Goal: Information Seeking & Learning: Learn about a topic

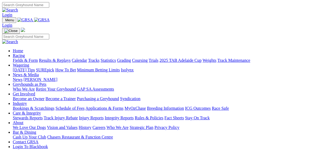
click at [14, 58] on link "Fields & Form" at bounding box center [25, 60] width 25 height 5
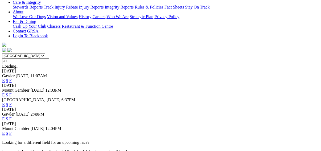
scroll to position [128, 0]
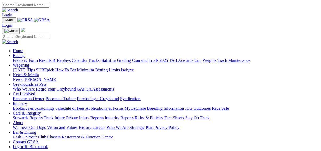
click at [13, 58] on link "Fields & Form" at bounding box center [25, 60] width 25 height 5
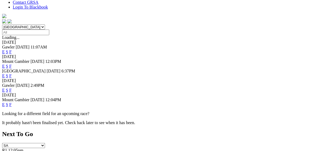
scroll to position [43, 0]
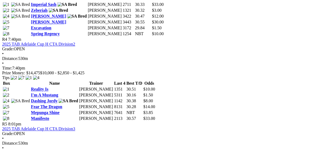
scroll to position [405, 0]
